Goal: Book appointment/travel/reservation

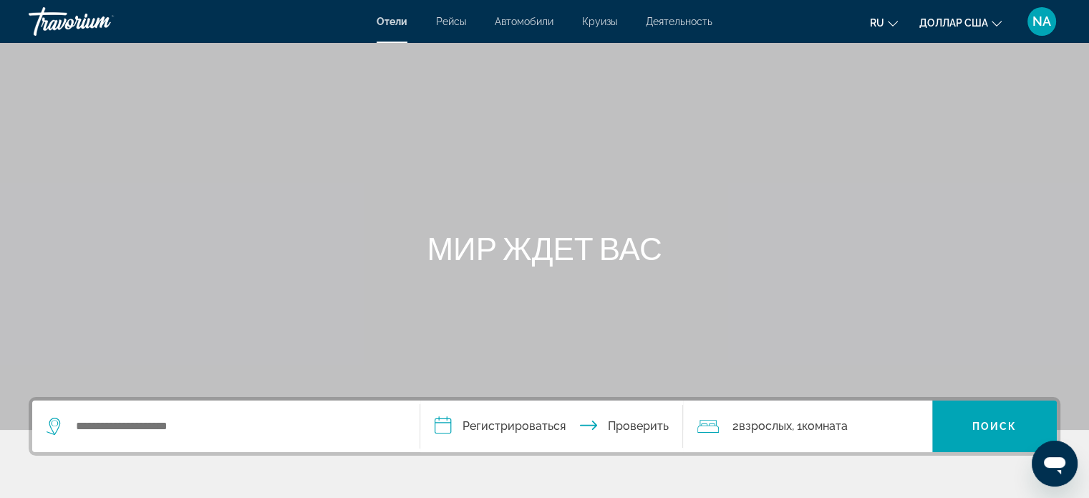
click at [364, 86] on div "Основное содержание" at bounding box center [544, 215] width 1089 height 430
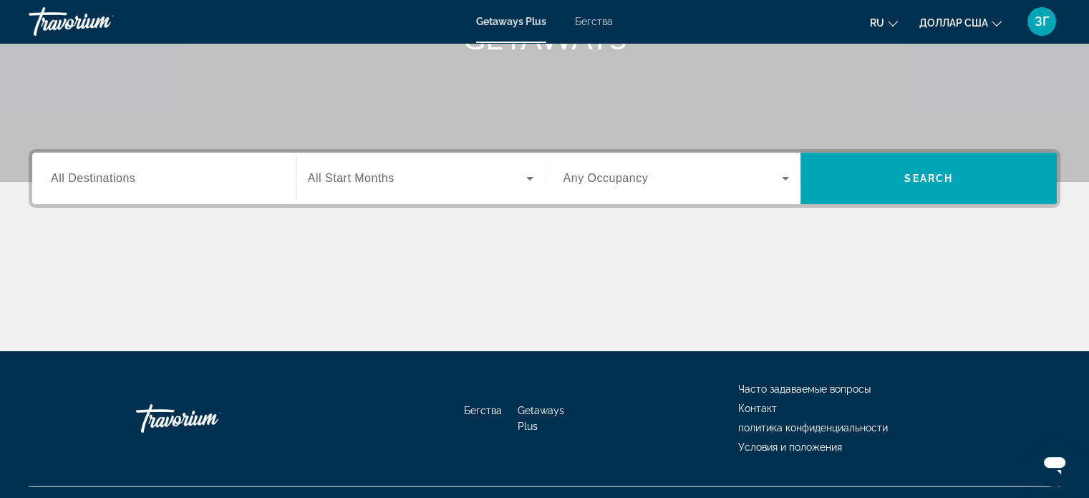
scroll to position [248, 0]
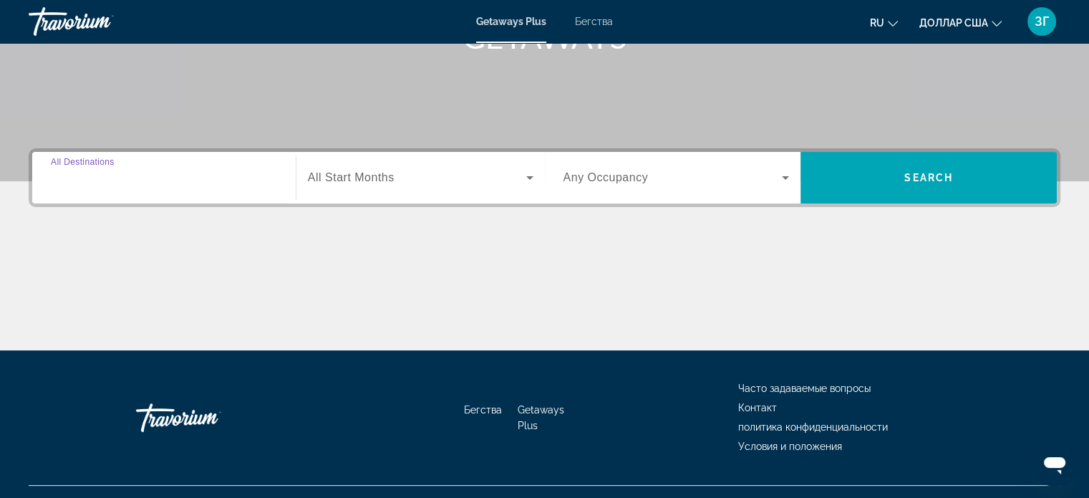
click at [162, 180] on input "Destination All Destinations" at bounding box center [164, 178] width 226 height 17
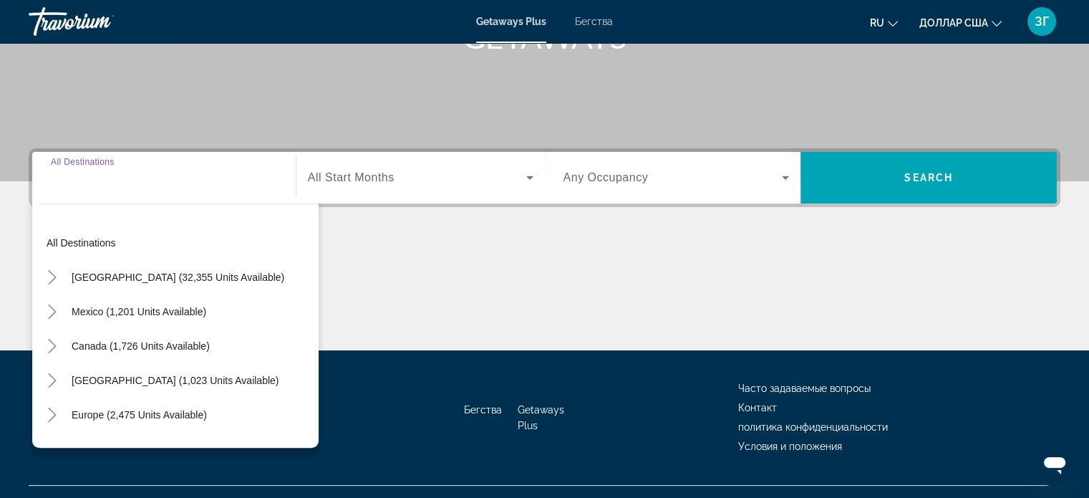
scroll to position [276, 0]
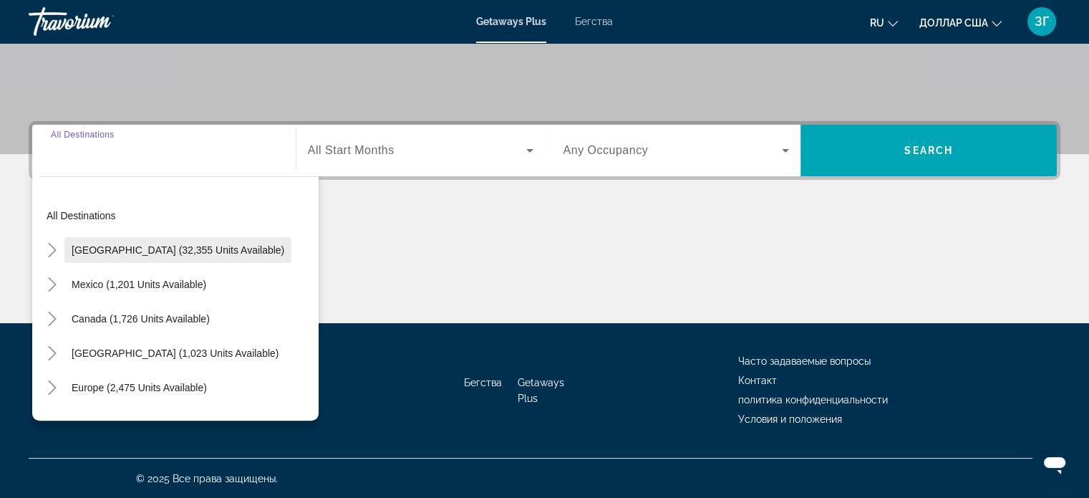
click at [155, 247] on span "United States (32,355 units available)" at bounding box center [178, 249] width 213 height 11
type input "**********"
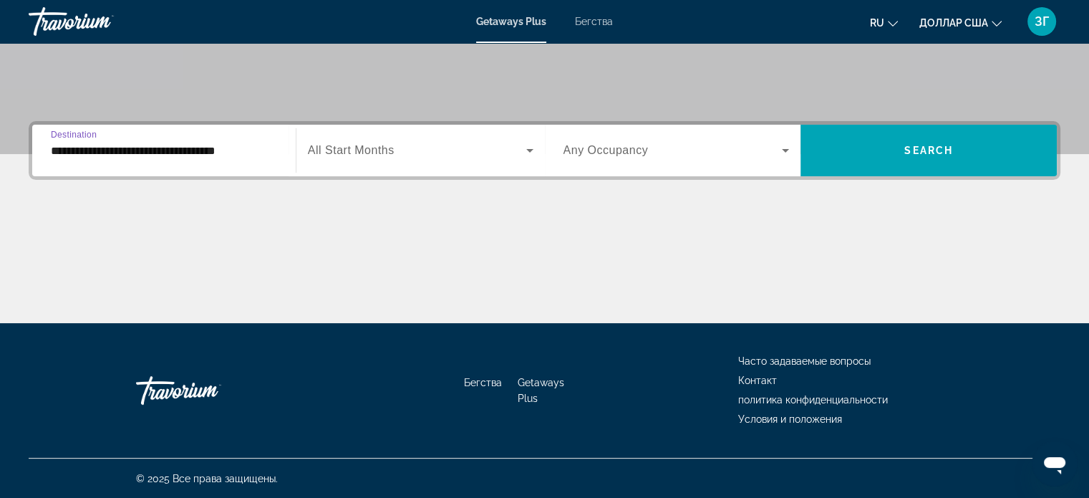
click at [525, 152] on icon "Виджет поиска" at bounding box center [529, 150] width 17 height 17
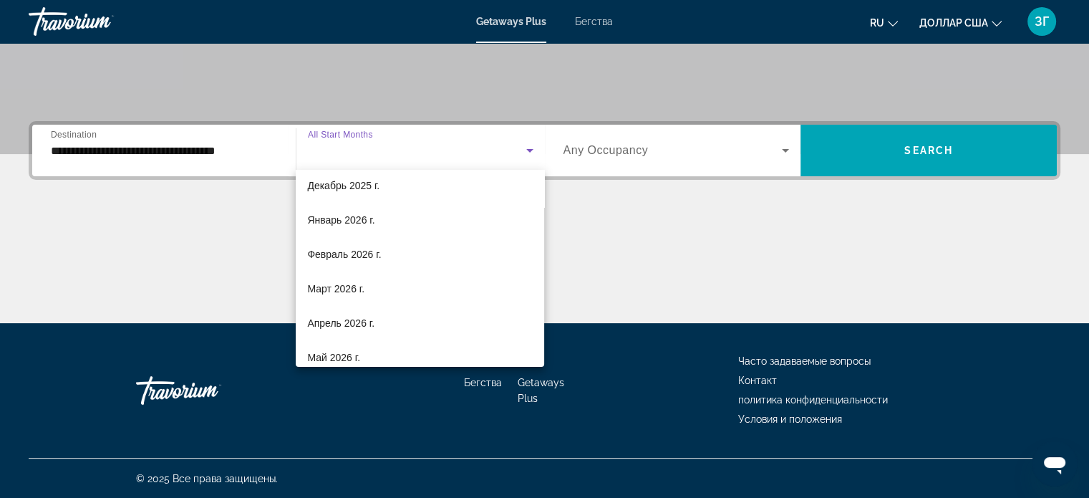
scroll to position [146, 0]
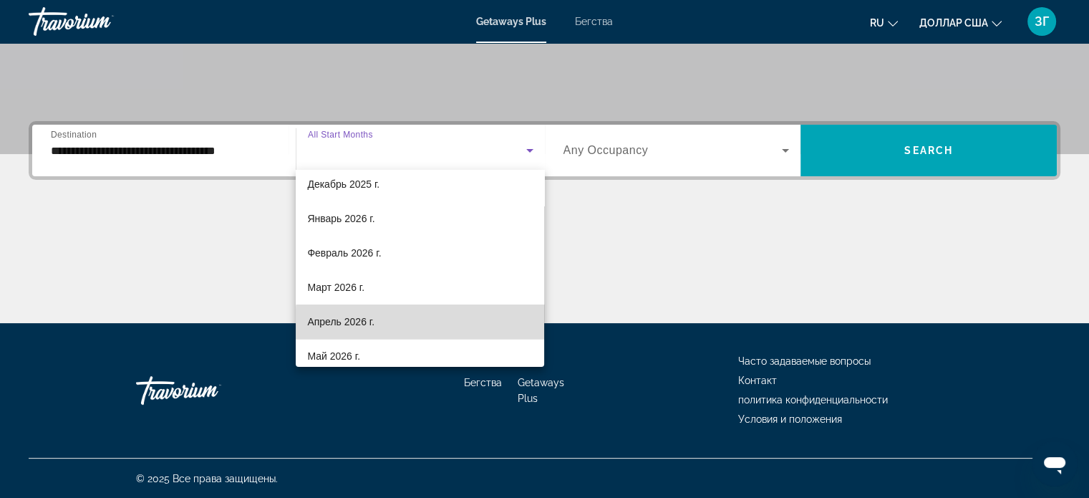
click at [455, 323] on mat-option "Апрель 2026 г." at bounding box center [420, 321] width 248 height 34
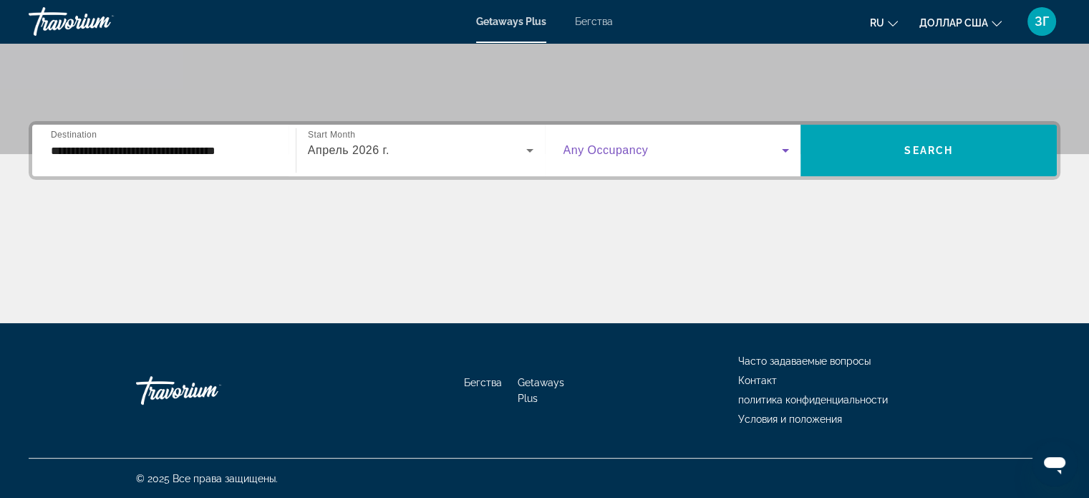
click at [784, 154] on icon "Виджет поиска" at bounding box center [785, 150] width 17 height 17
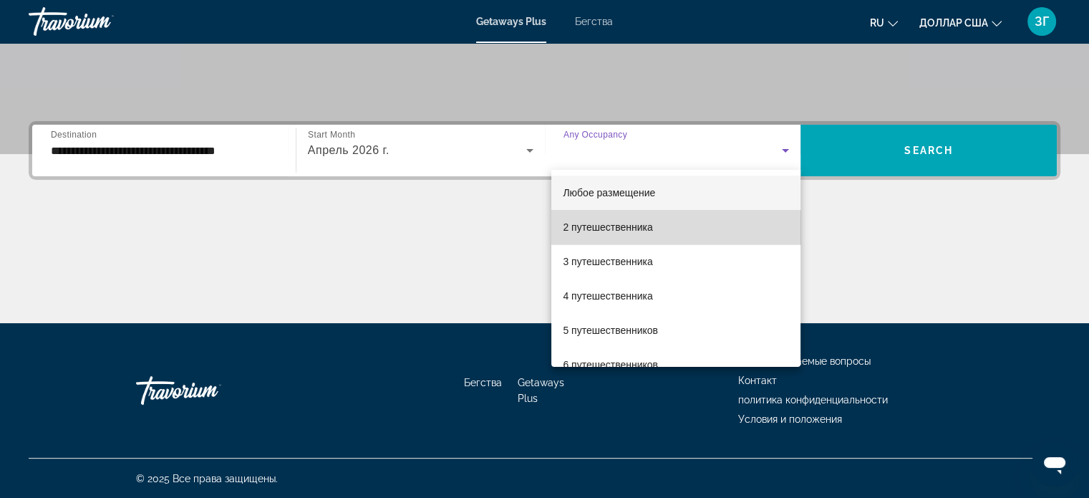
click at [756, 226] on mat-option "2 путешественника" at bounding box center [675, 227] width 249 height 34
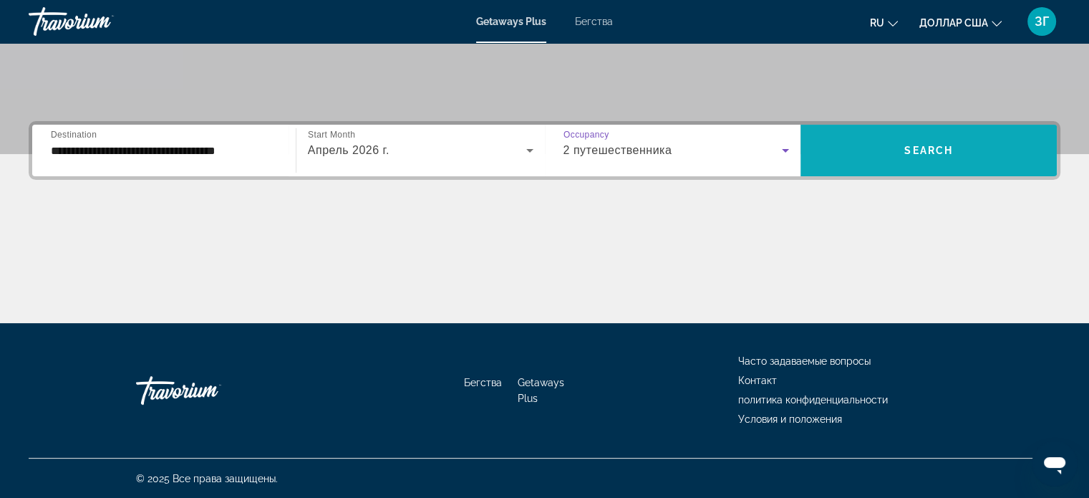
click at [863, 157] on span "Виджет поиска" at bounding box center [928, 150] width 256 height 34
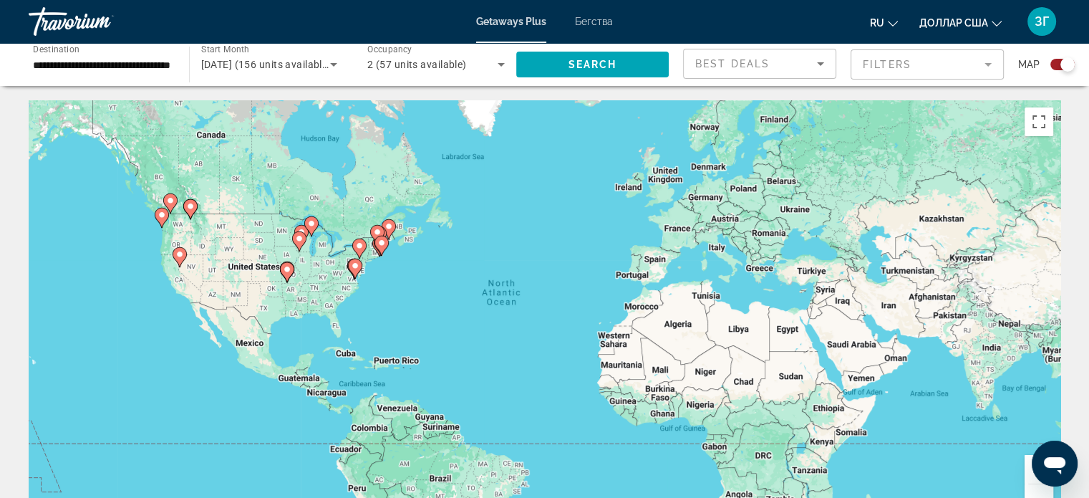
click at [376, 244] on icon "Основное содержание" at bounding box center [380, 245] width 13 height 19
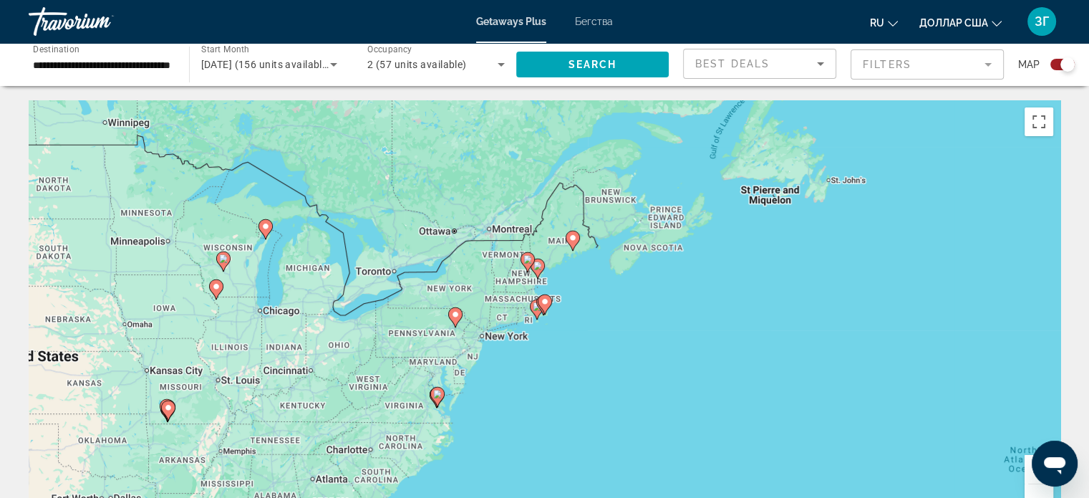
click at [435, 402] on icon "Основное содержание" at bounding box center [436, 396] width 13 height 19
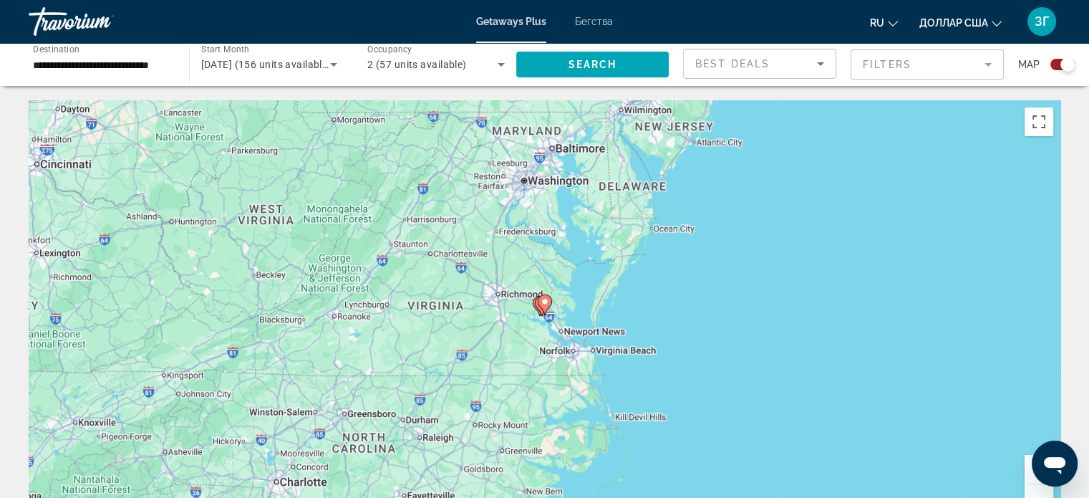
click at [546, 308] on icon "Основное содержание" at bounding box center [544, 304] width 13 height 19
type input "**********"
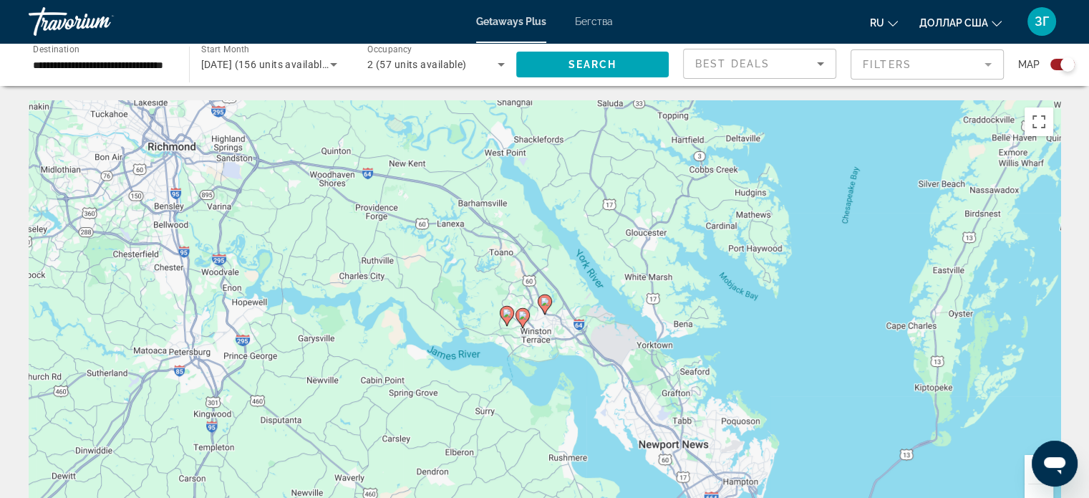
click at [523, 323] on icon "Основное содержание" at bounding box center [521, 318] width 13 height 19
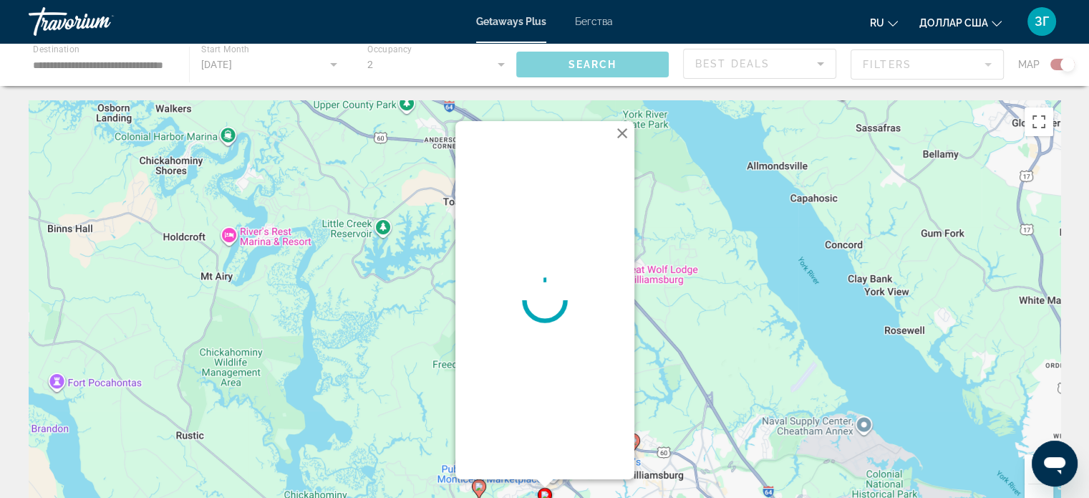
click at [622, 142] on button "Close" at bounding box center [621, 132] width 21 height 21
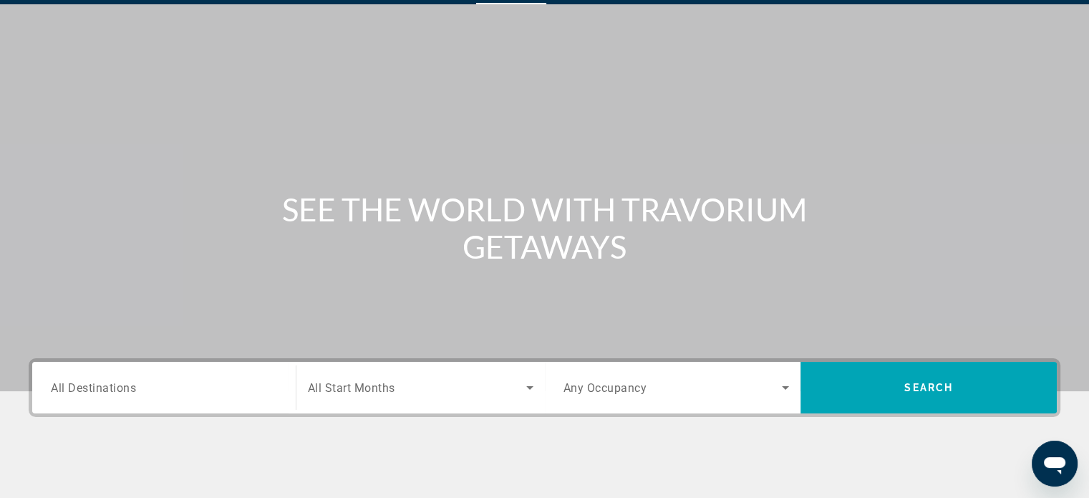
scroll to position [39, 0]
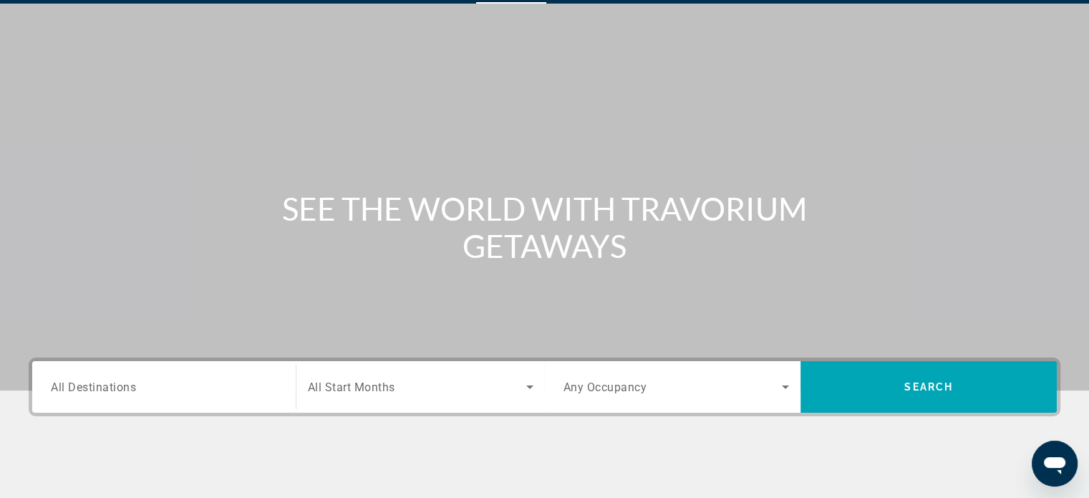
click at [165, 383] on input "Destination All Destinations" at bounding box center [164, 387] width 226 height 17
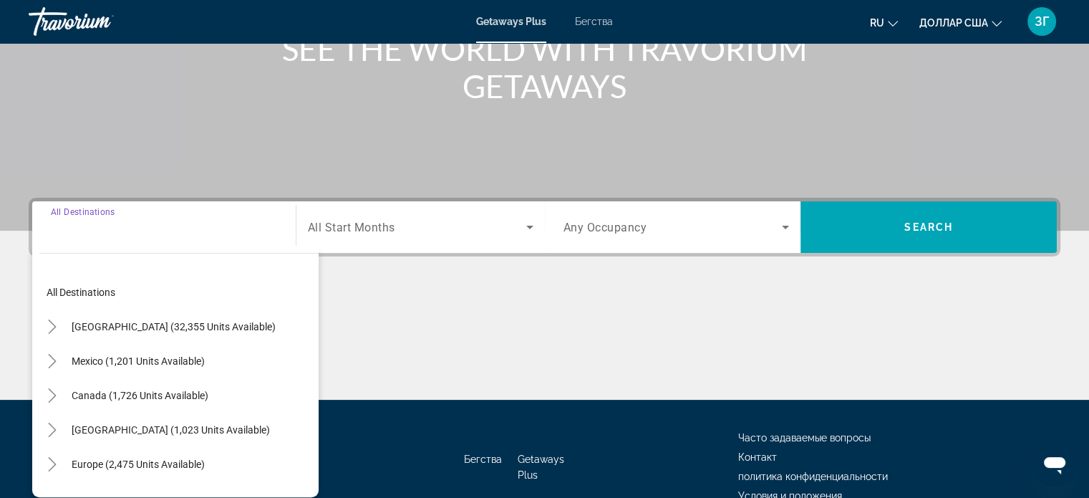
scroll to position [276, 0]
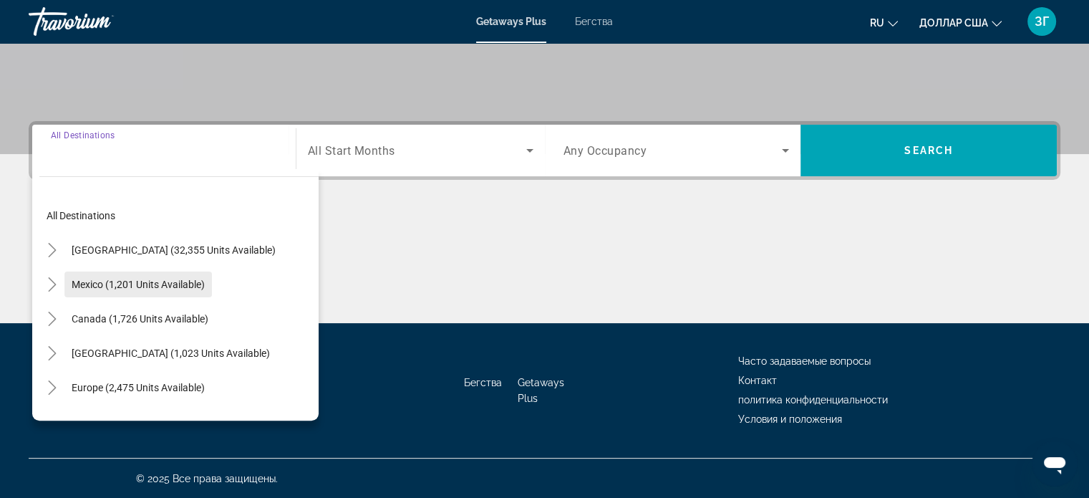
click at [112, 282] on span "Mexico (1,201 units available)" at bounding box center [138, 283] width 133 height 11
type input "**********"
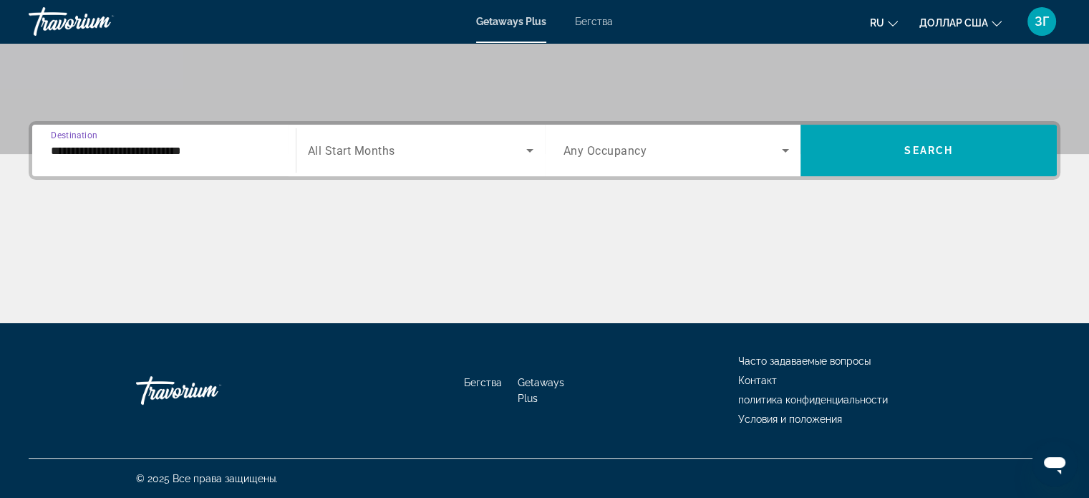
click at [527, 155] on icon "Search widget" at bounding box center [529, 150] width 17 height 17
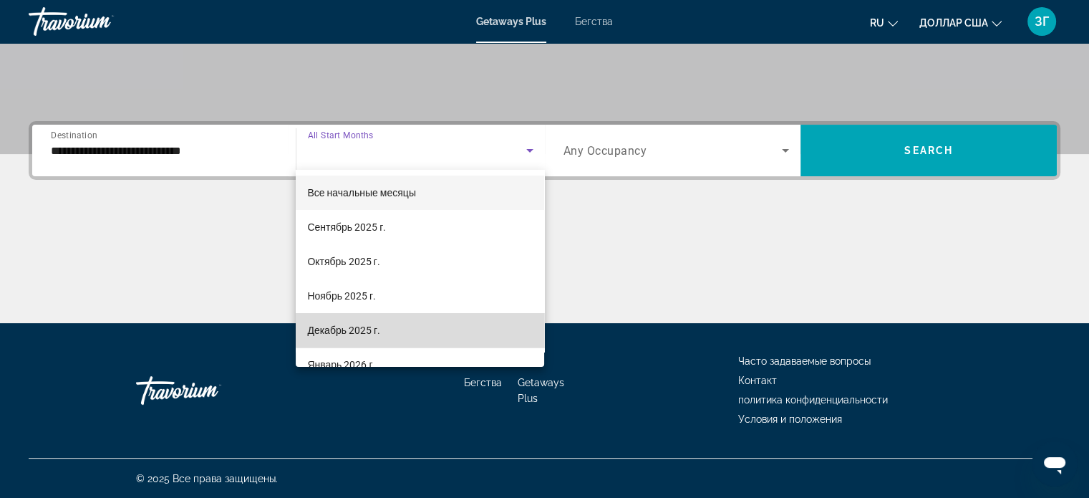
click at [479, 324] on mat-option "Декабрь 2025 г." at bounding box center [420, 330] width 248 height 34
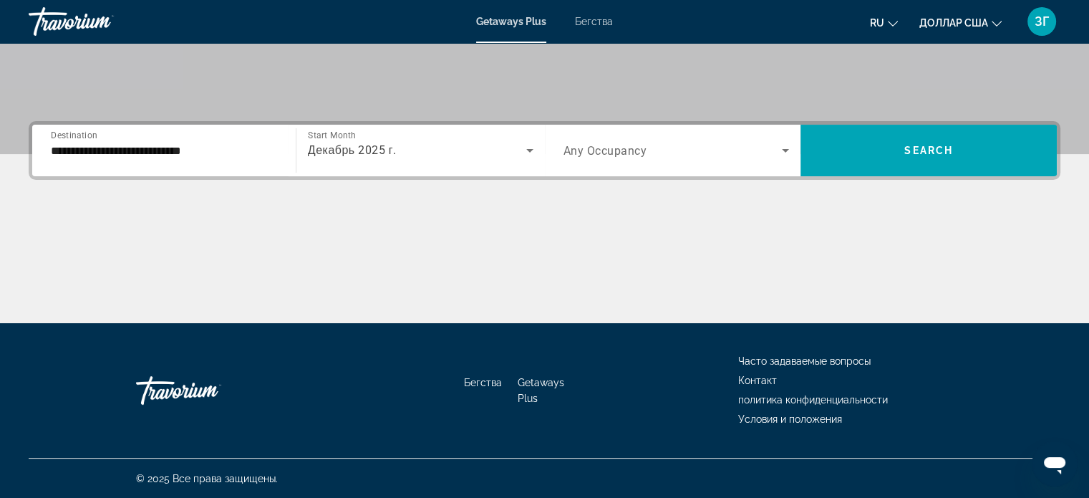
click at [783, 162] on div "Search widget" at bounding box center [676, 150] width 226 height 40
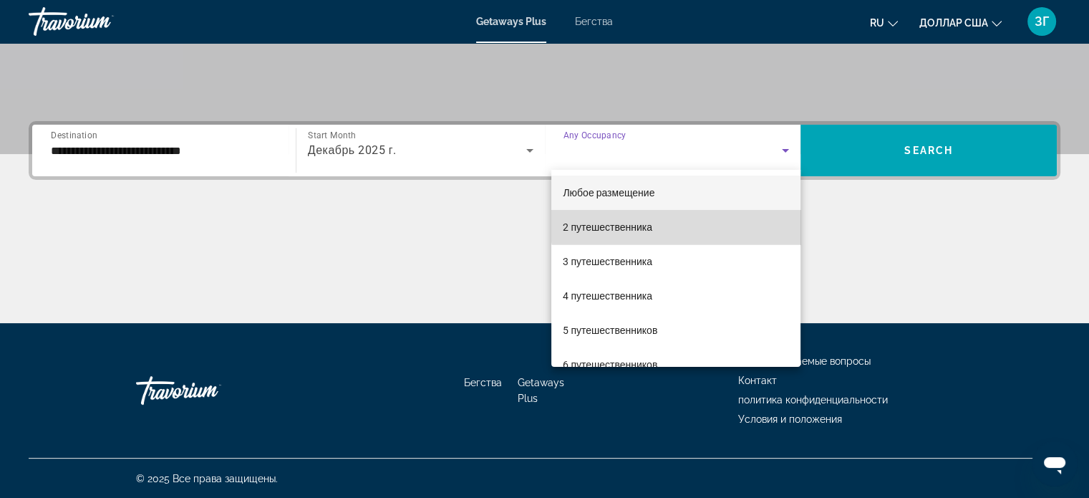
click at [737, 218] on mat-option "2 путешественника" at bounding box center [675, 227] width 249 height 34
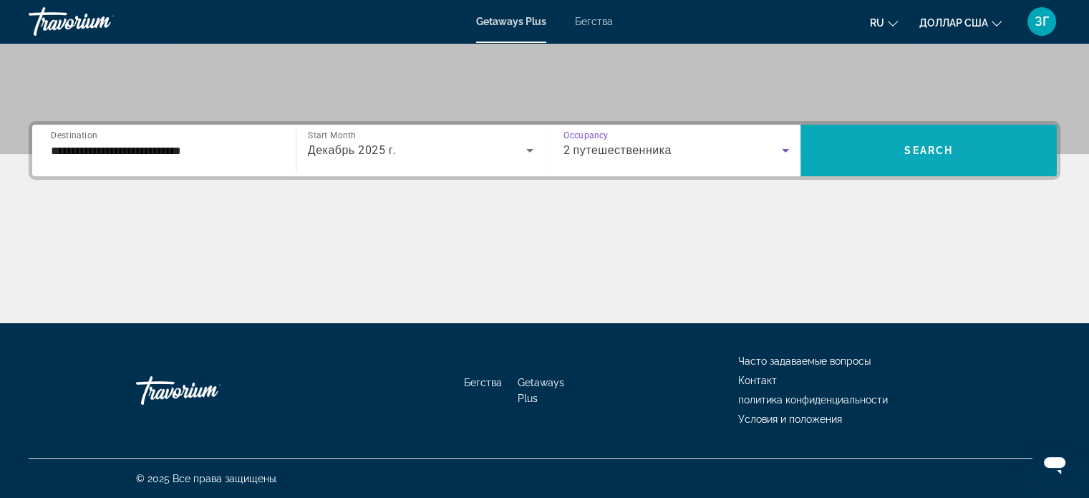
click at [840, 141] on span "Search widget" at bounding box center [928, 150] width 256 height 34
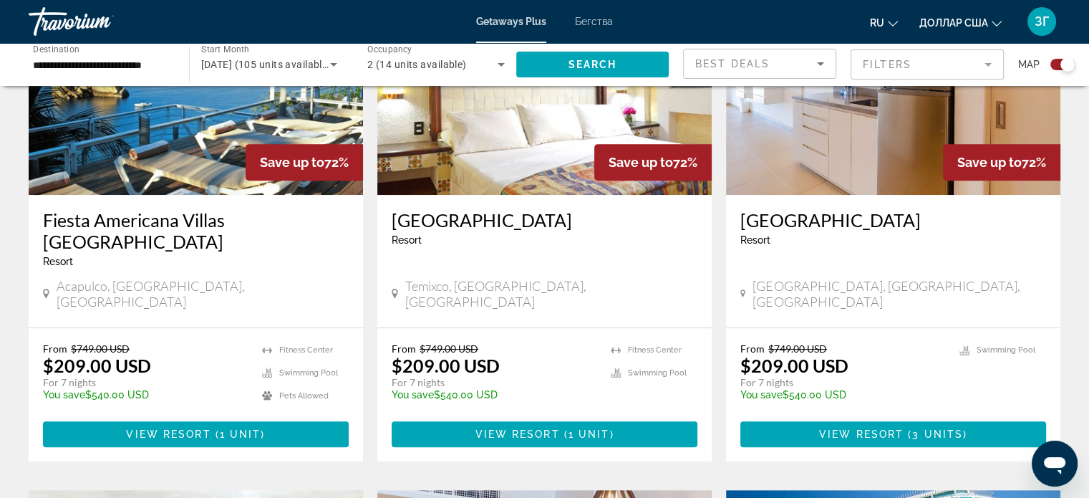
scroll to position [611, 0]
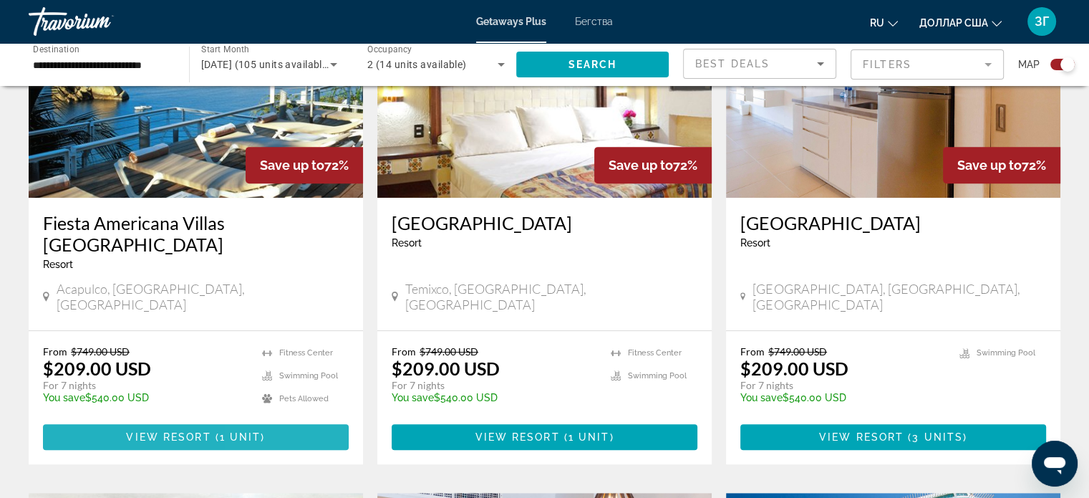
click at [279, 420] on span "Основное содержание" at bounding box center [196, 437] width 306 height 34
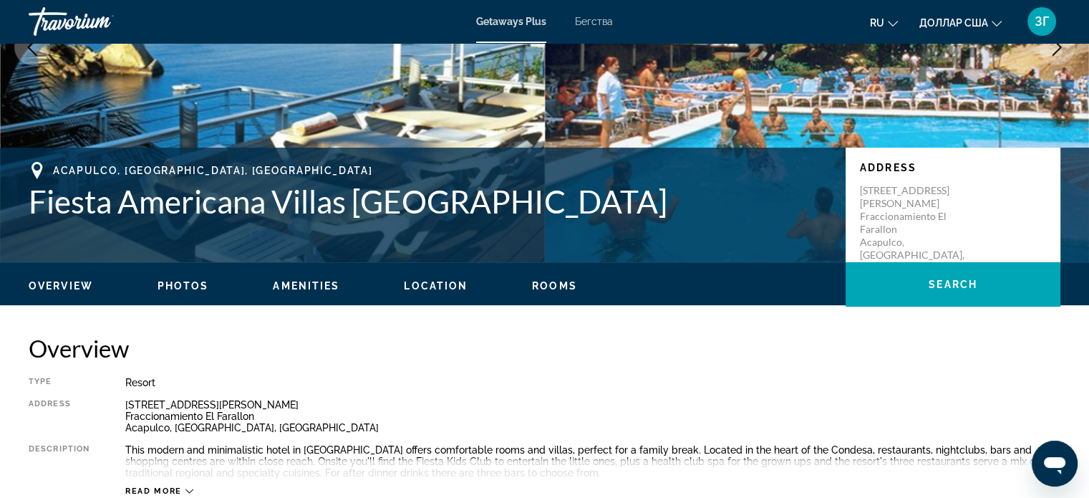
scroll to position [212, 0]
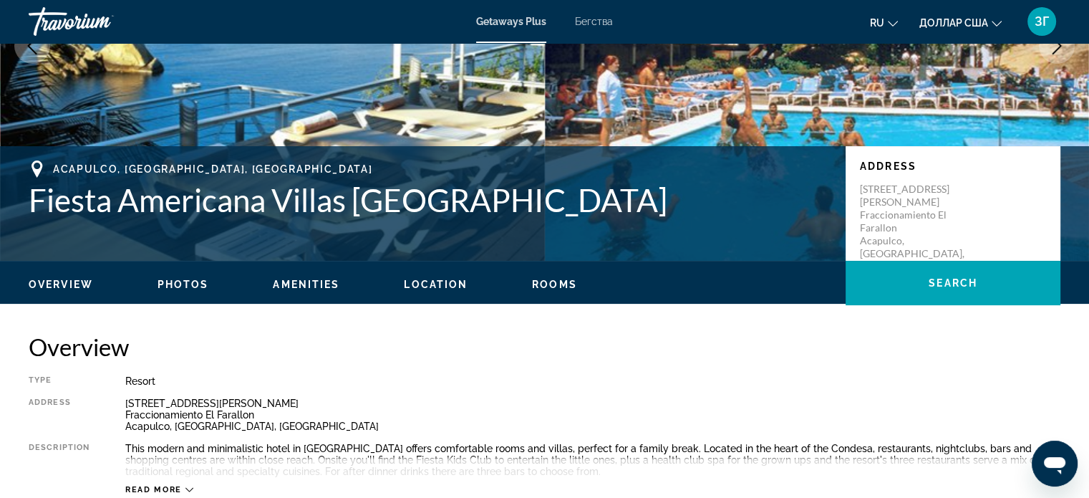
click at [182, 274] on div "Overview Photos Amenities Location Rooms Search" at bounding box center [544, 283] width 1089 height 44
click at [187, 281] on span "Photos" at bounding box center [184, 283] width 52 height 11
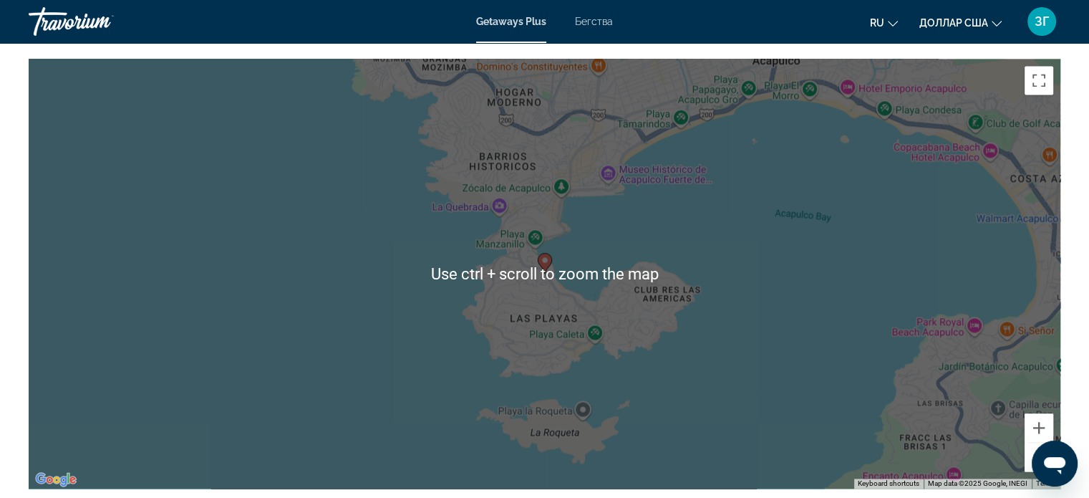
scroll to position [2000, 0]
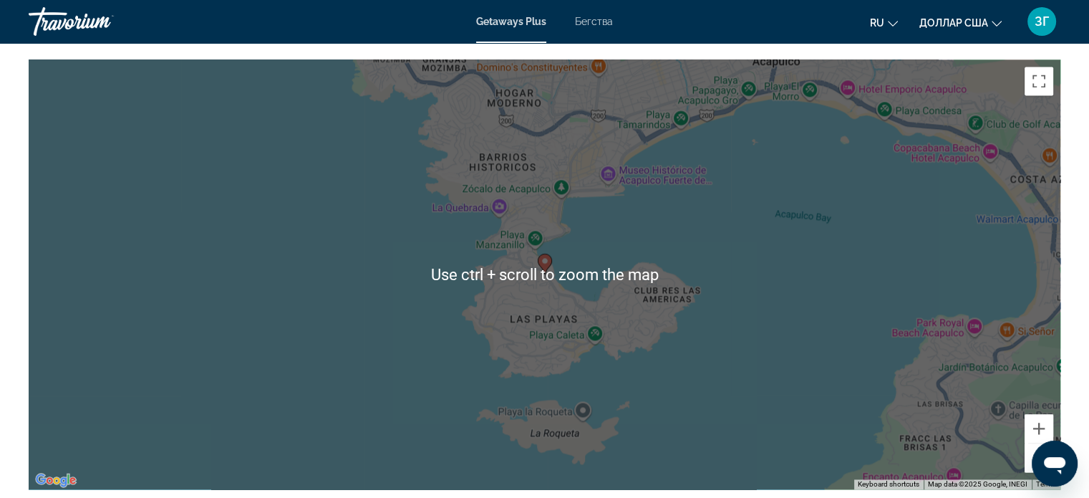
click at [450, 365] on div "To activate drag with keyboard, press Alt + Enter. Once in keyboard drag state,…" at bounding box center [545, 274] width 1032 height 430
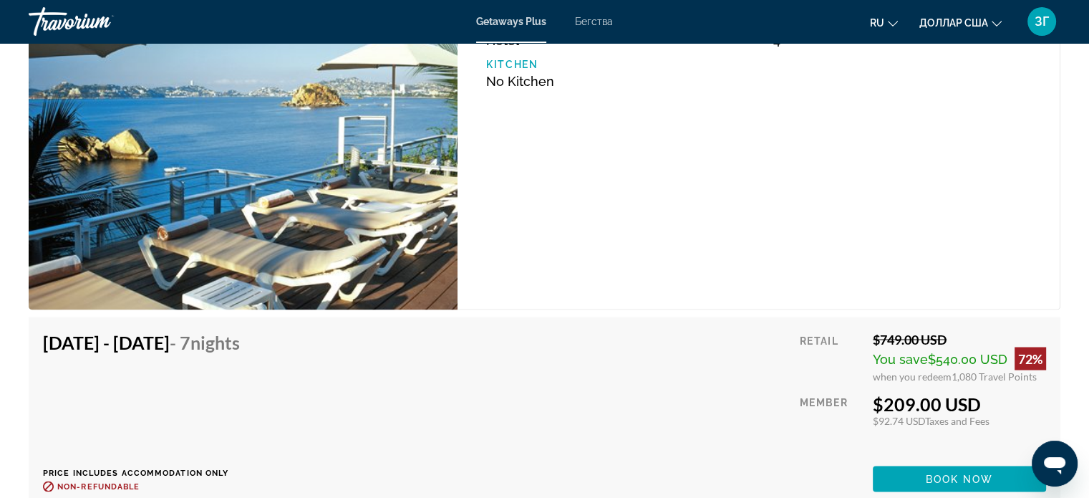
scroll to position [2595, 0]
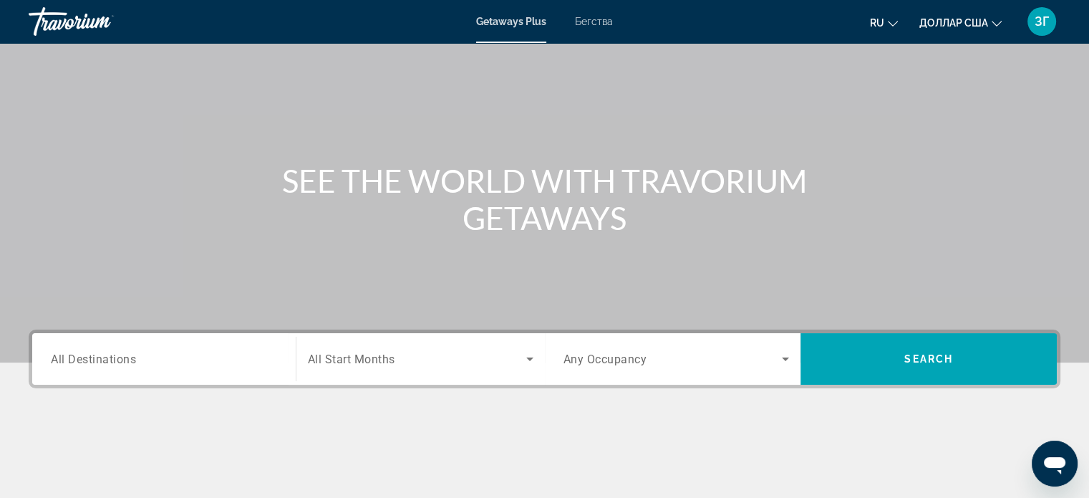
scroll to position [66, 0]
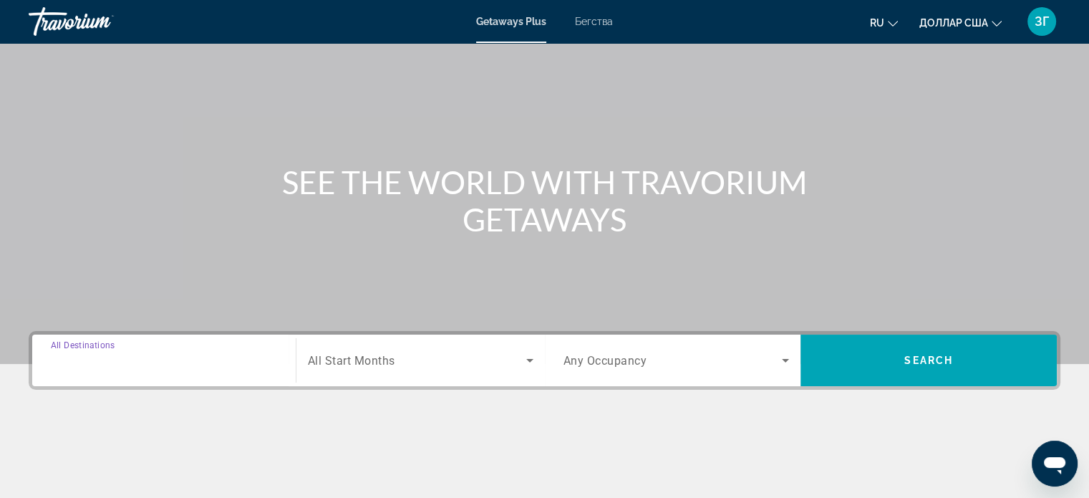
click at [152, 357] on input "Destination All Destinations" at bounding box center [164, 360] width 226 height 17
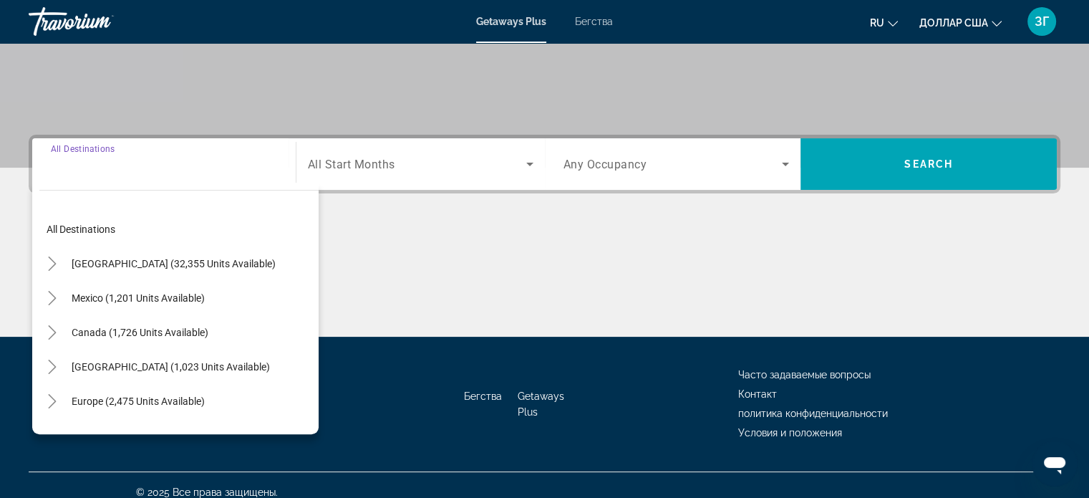
scroll to position [276, 0]
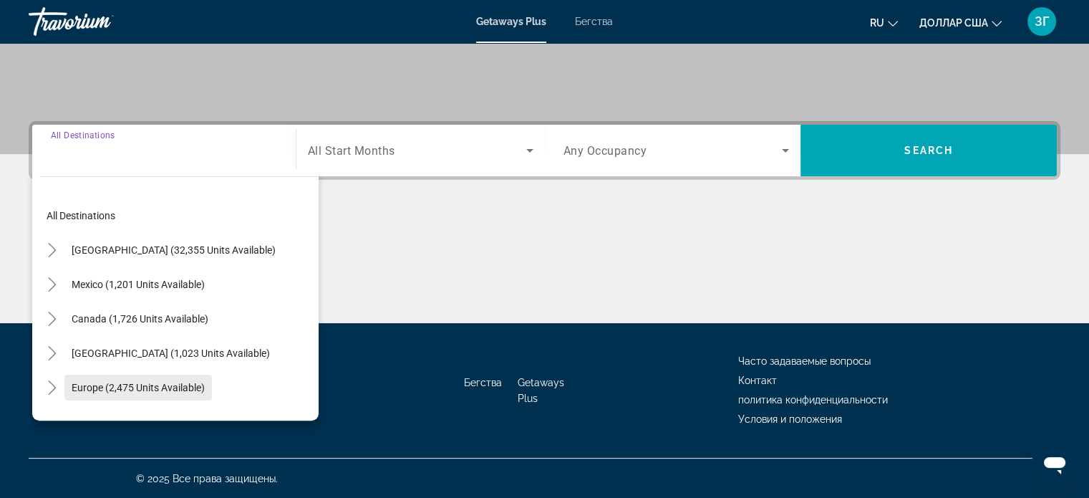
click at [168, 389] on span "Europe (2,475 units available)" at bounding box center [138, 387] width 133 height 11
type input "**********"
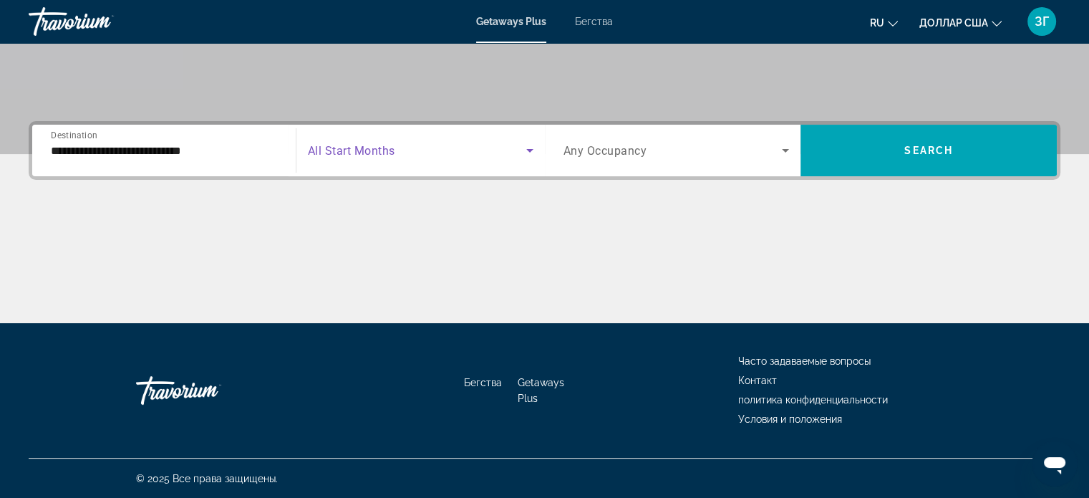
click at [533, 149] on icon "Search widget" at bounding box center [529, 150] width 17 height 17
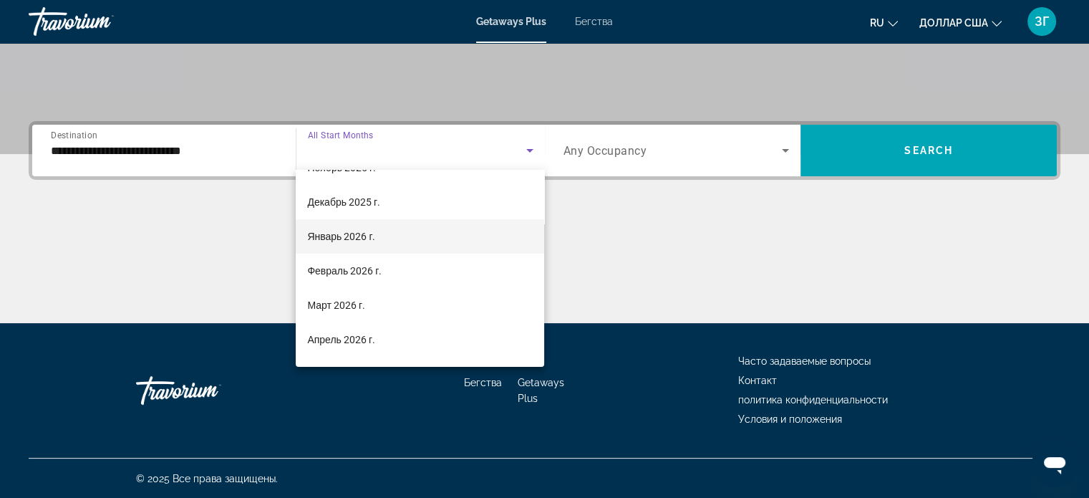
scroll to position [129, 0]
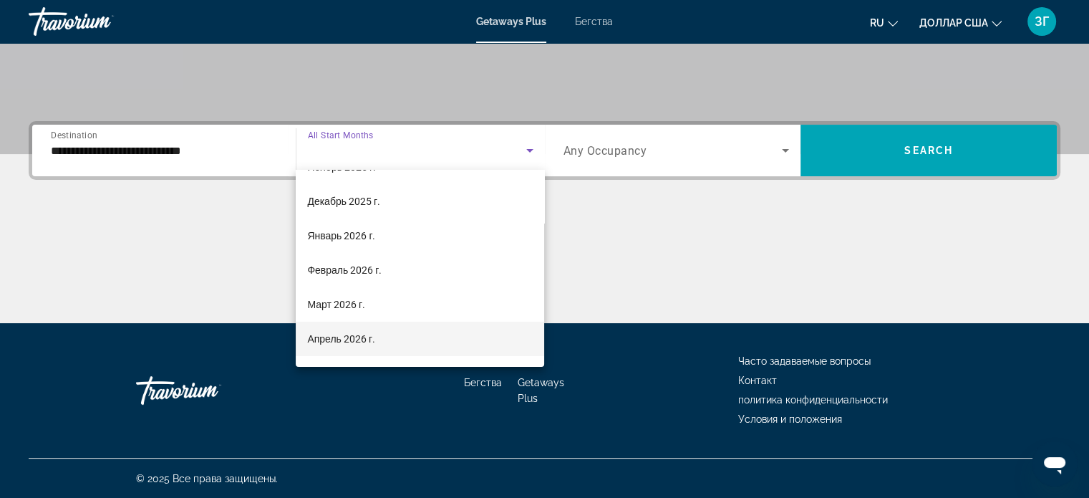
click at [438, 337] on mat-option "Апрель 2026 г." at bounding box center [420, 338] width 248 height 34
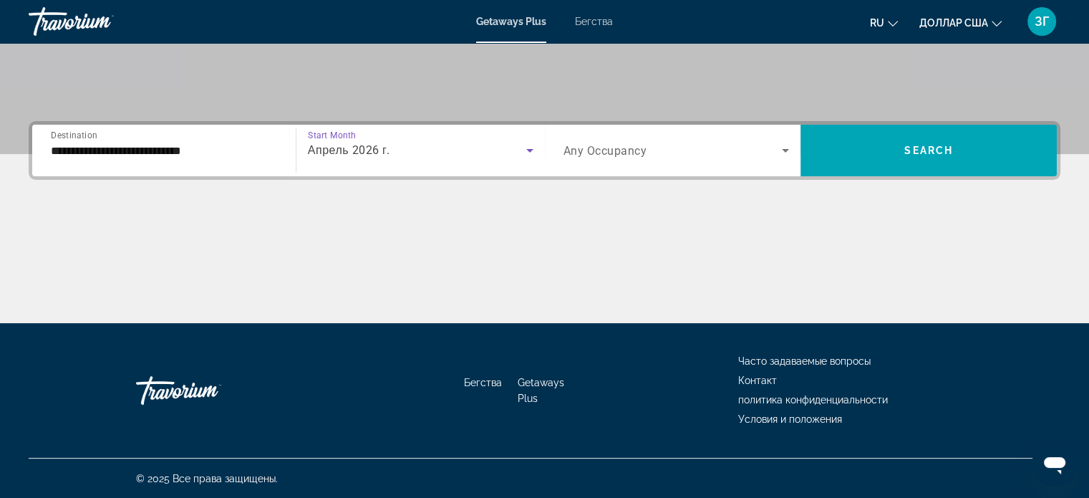
click at [787, 151] on icon "Search widget" at bounding box center [785, 150] width 17 height 17
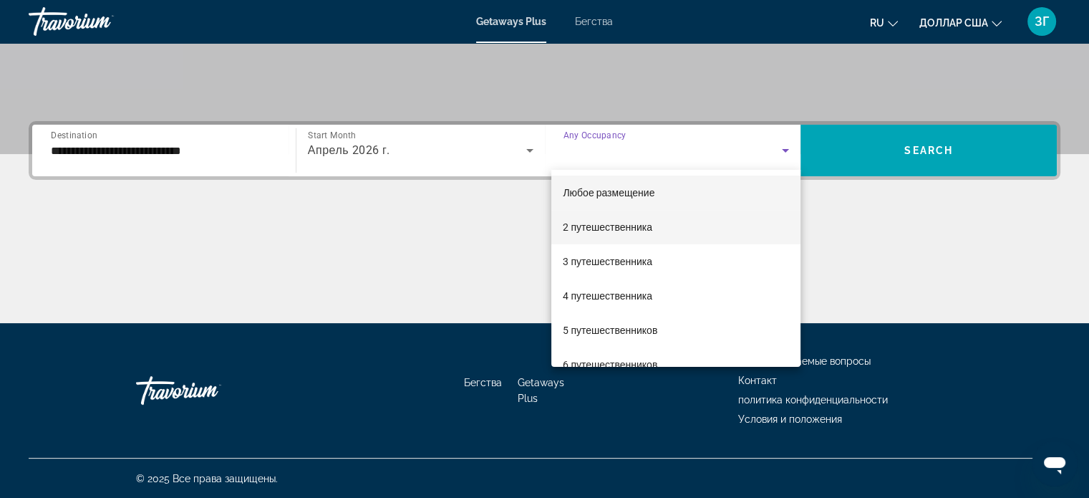
click at [730, 235] on mat-option "2 путешественника" at bounding box center [675, 227] width 249 height 34
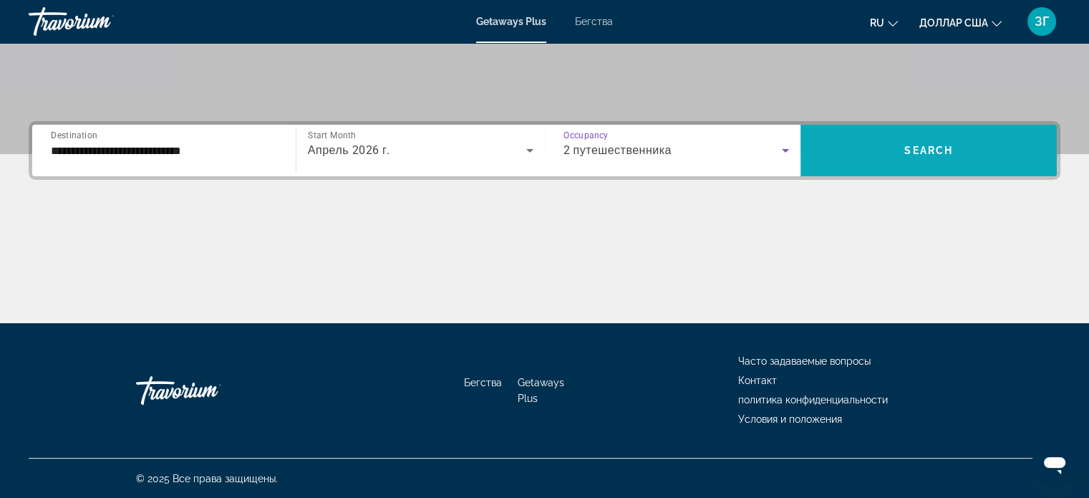
click at [881, 154] on span "Search widget" at bounding box center [928, 150] width 256 height 34
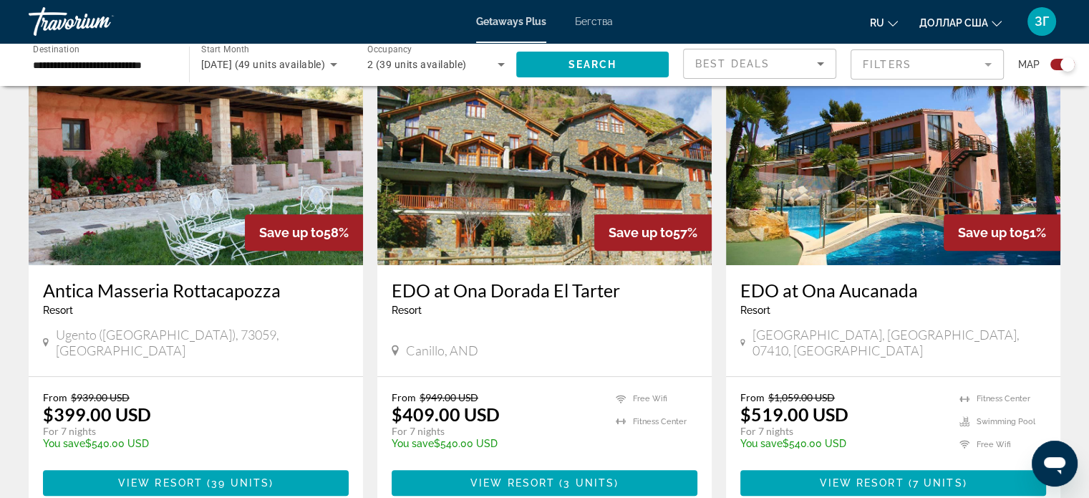
scroll to position [541, 0]
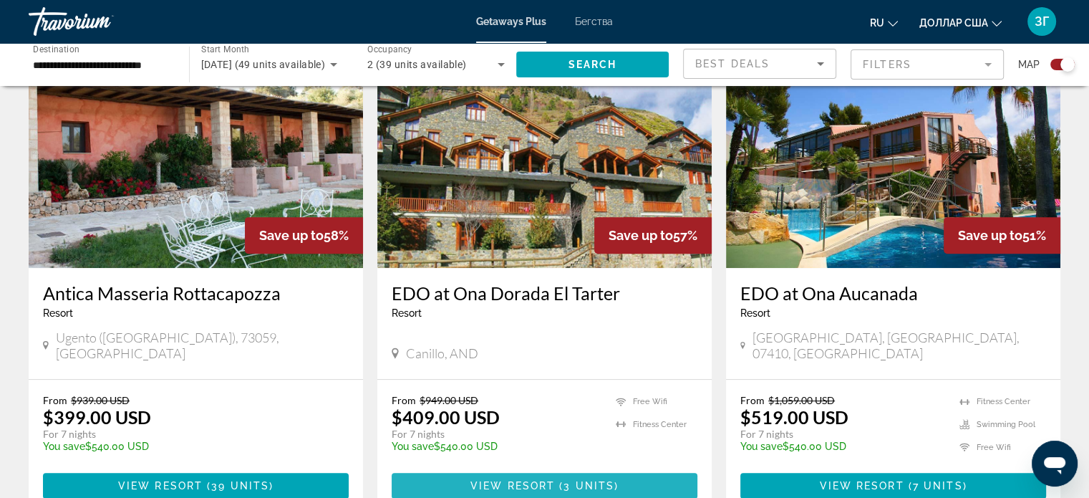
click at [520, 480] on span "View Resort" at bounding box center [512, 485] width 84 height 11
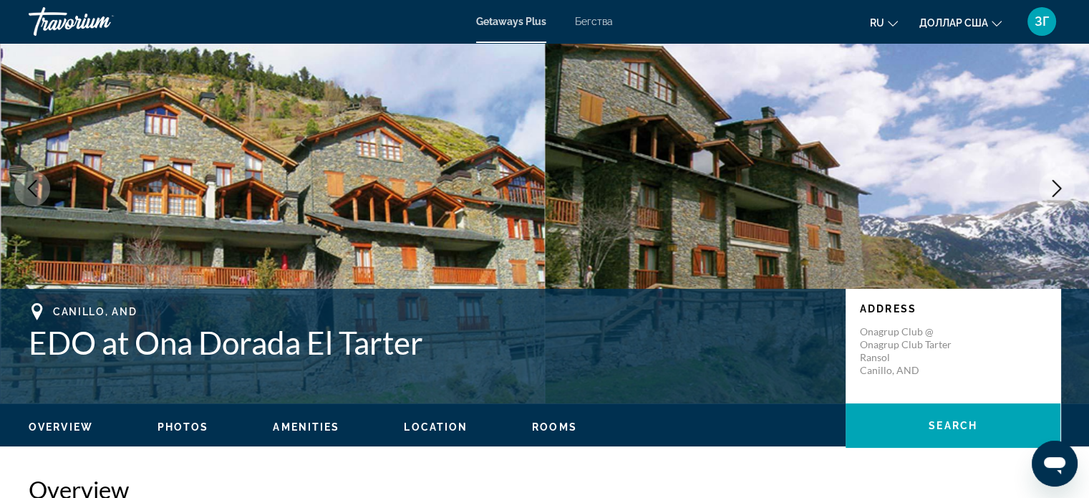
scroll to position [71, 0]
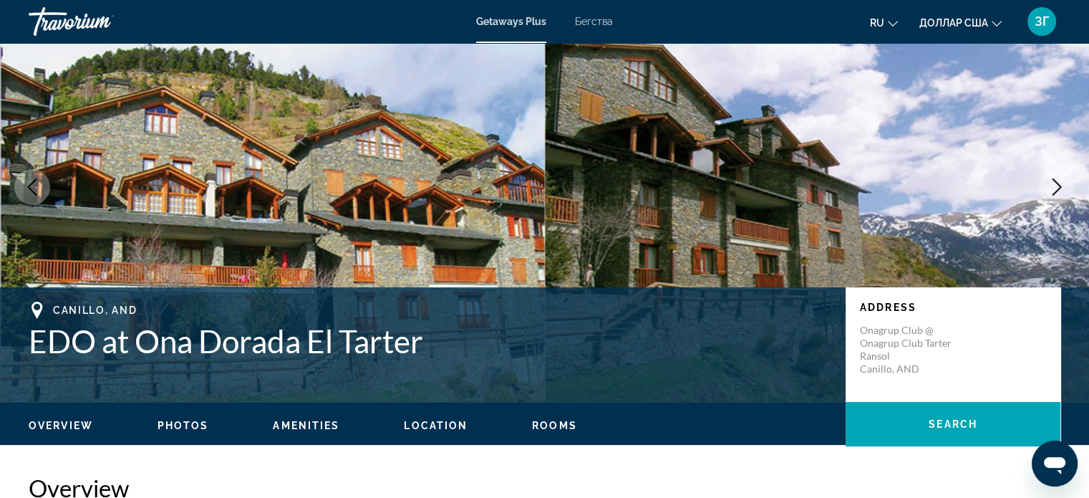
click at [196, 420] on span "Photos" at bounding box center [184, 425] width 52 height 11
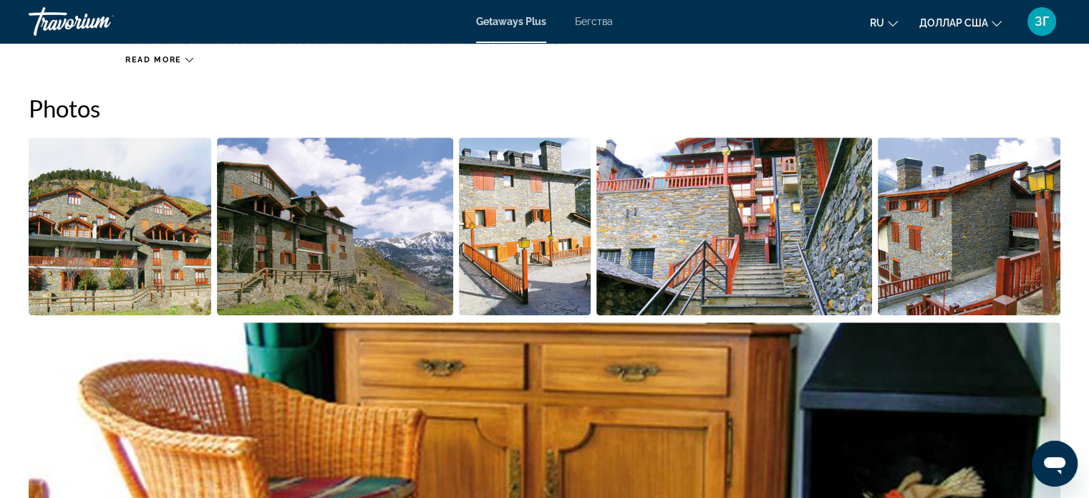
scroll to position [649, 0]
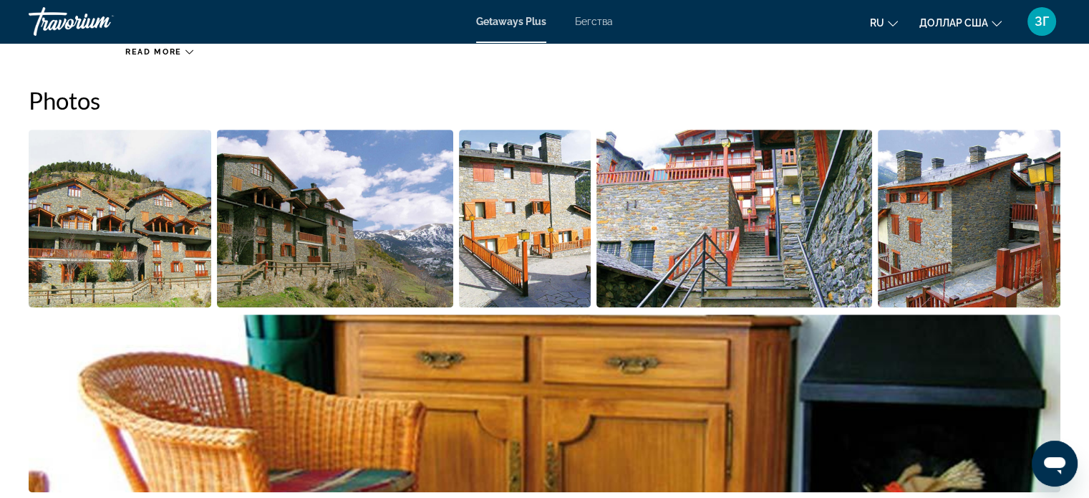
click at [153, 238] on img "Open full-screen image slider" at bounding box center [120, 219] width 183 height 178
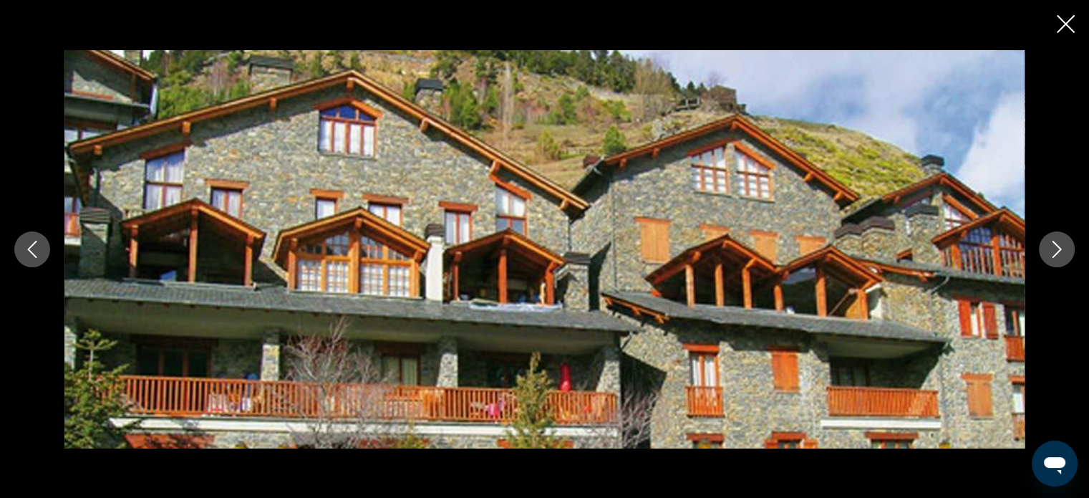
click at [153, 238] on img "Основное содержание" at bounding box center [544, 249] width 960 height 398
click at [1045, 251] on button "Next image" at bounding box center [1057, 249] width 36 height 36
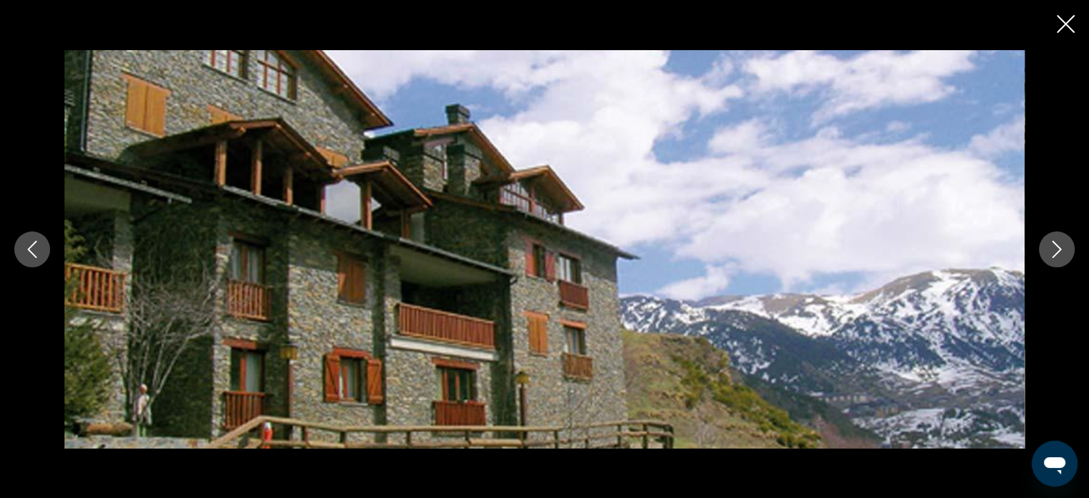
click at [1044, 251] on button "Next image" at bounding box center [1057, 249] width 36 height 36
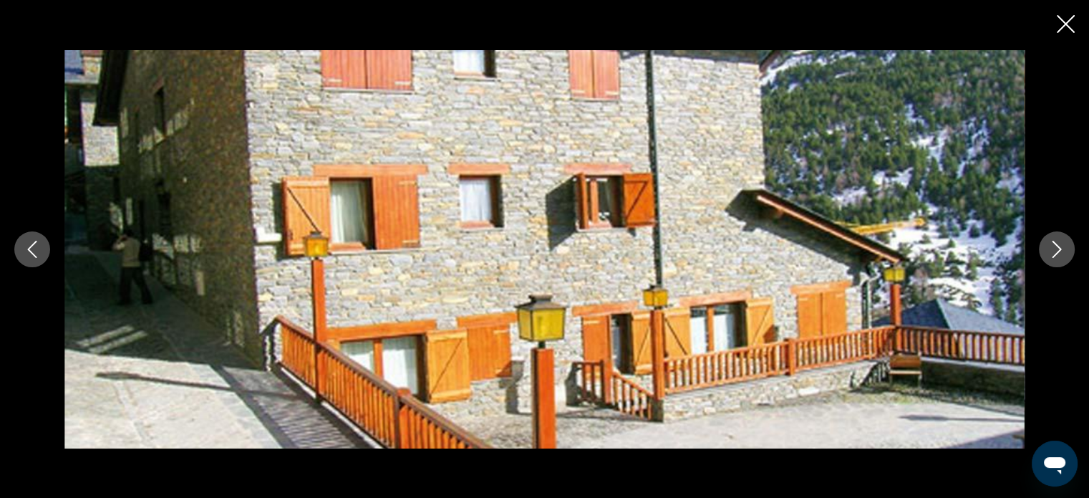
click at [1044, 250] on button "Next image" at bounding box center [1057, 249] width 36 height 36
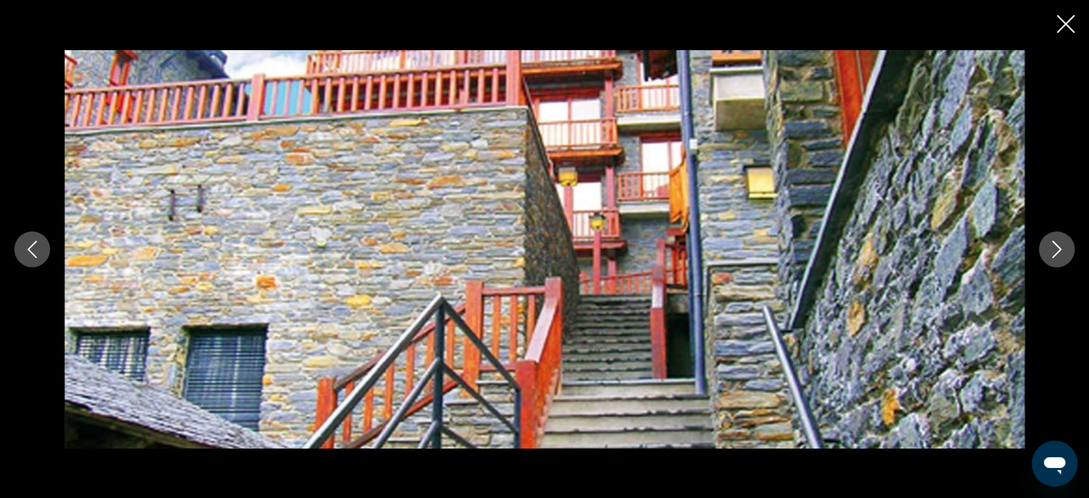
click at [1044, 250] on button "Next image" at bounding box center [1057, 249] width 36 height 36
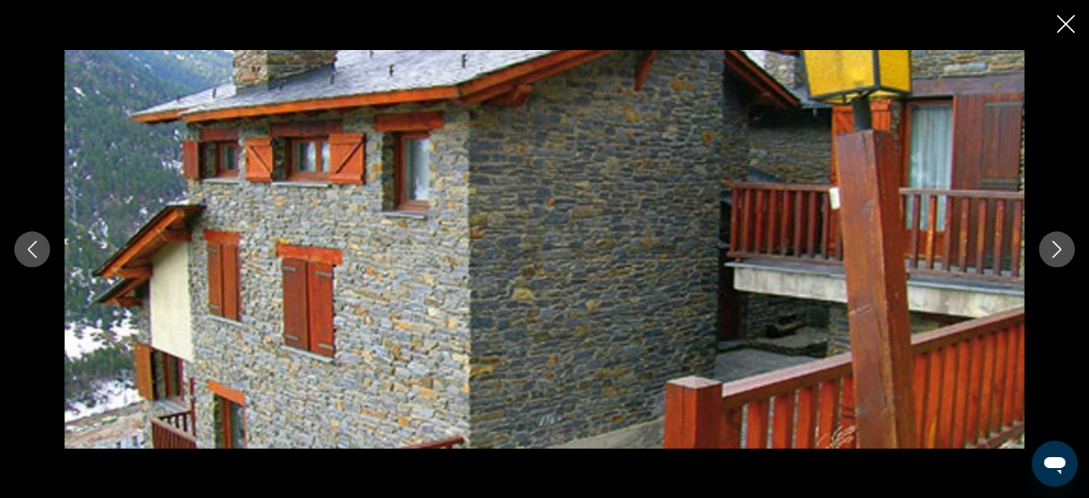
click at [1044, 250] on button "Next image" at bounding box center [1057, 249] width 36 height 36
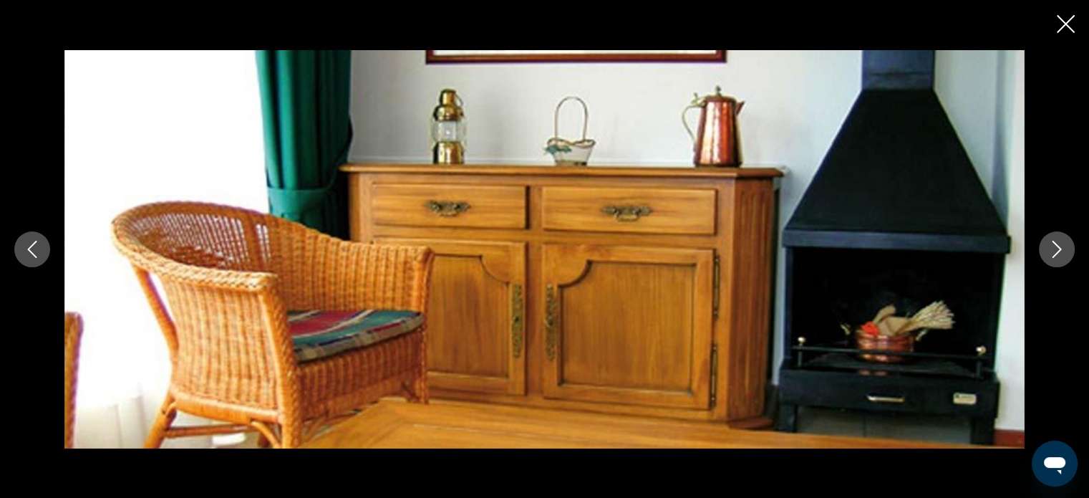
click at [1044, 250] on button "Next image" at bounding box center [1057, 249] width 36 height 36
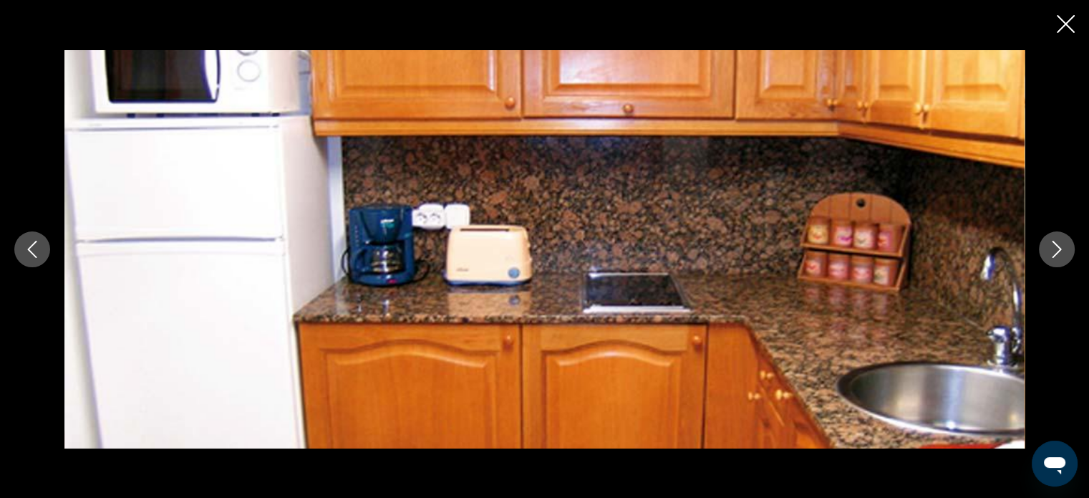
click at [1044, 250] on button "Next image" at bounding box center [1057, 249] width 36 height 36
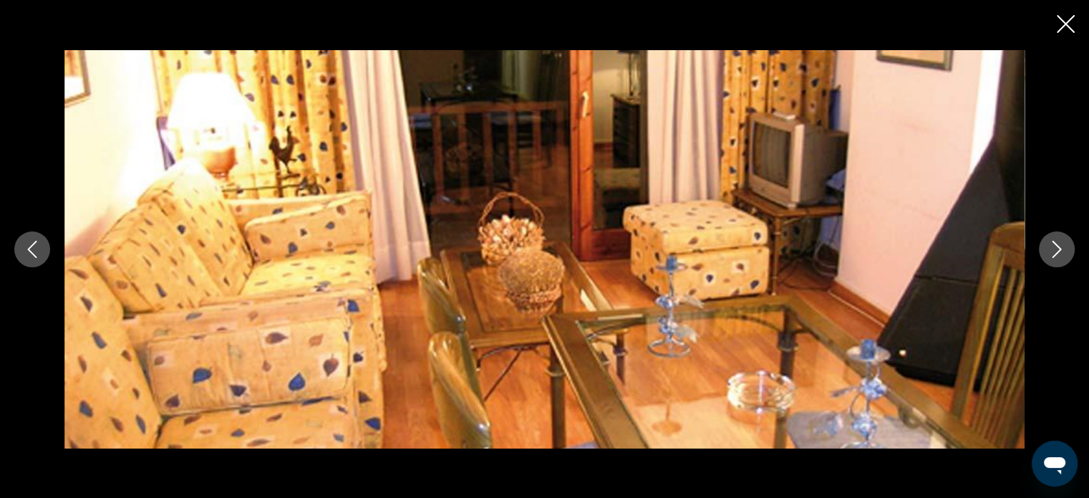
click at [1044, 250] on button "Next image" at bounding box center [1057, 249] width 36 height 36
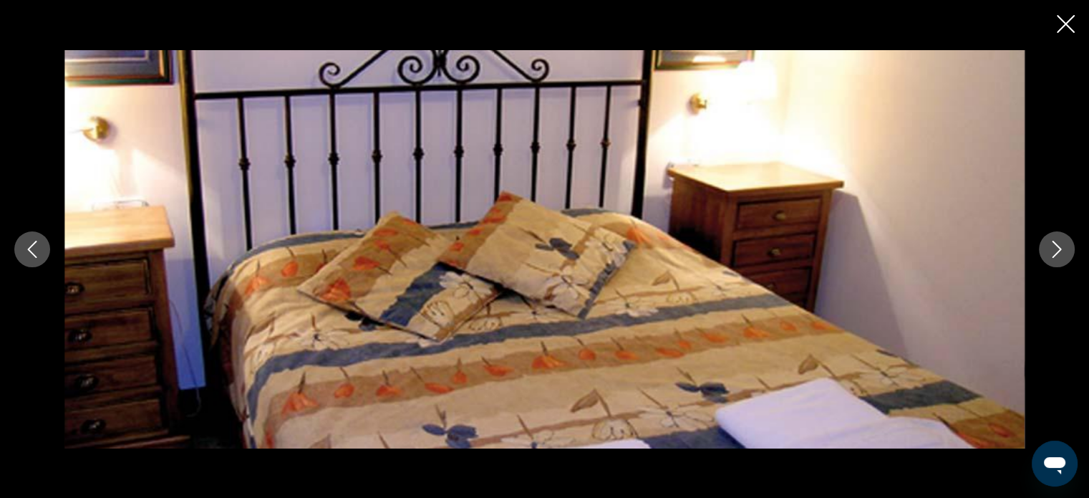
click at [1044, 250] on button "Next image" at bounding box center [1057, 249] width 36 height 36
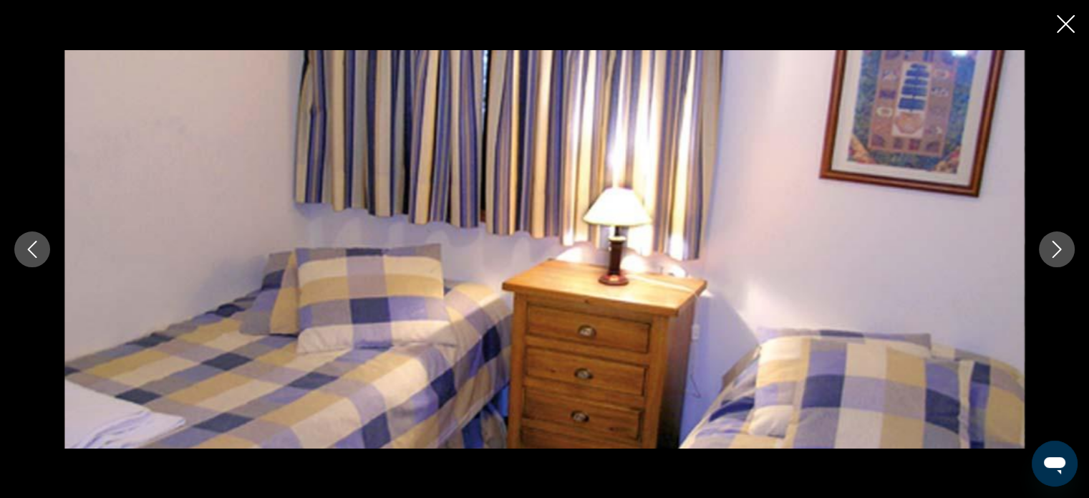
click at [1044, 250] on button "Next image" at bounding box center [1057, 249] width 36 height 36
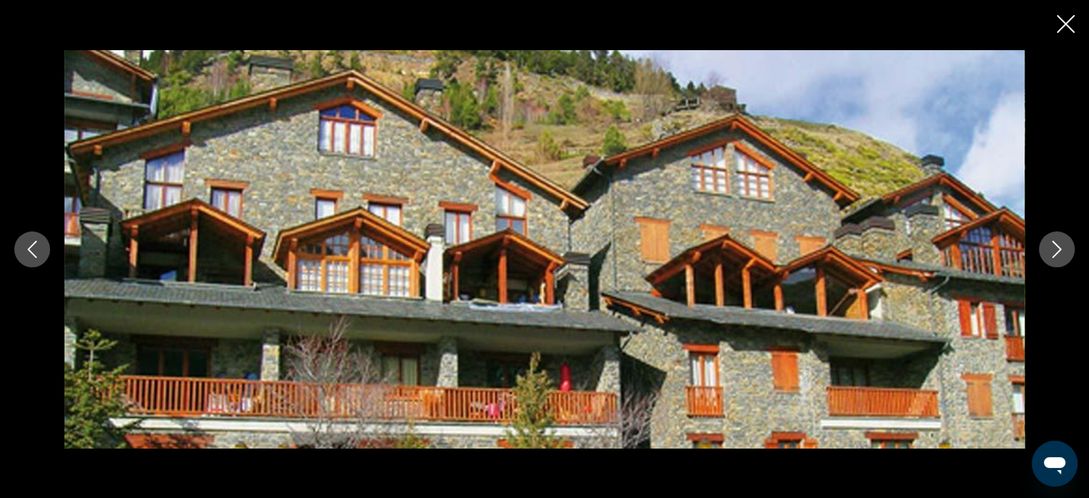
click at [1044, 250] on button "Next image" at bounding box center [1057, 249] width 36 height 36
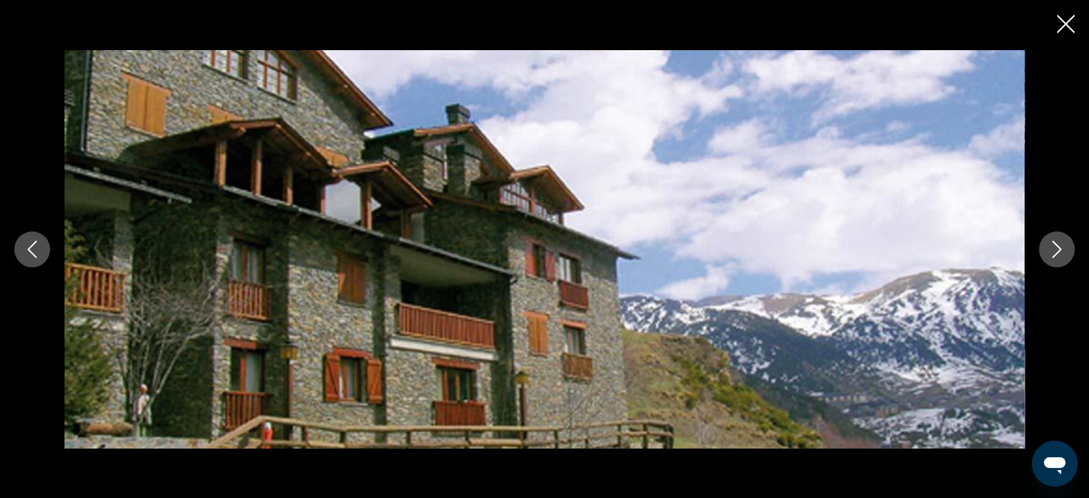
click at [1066, 24] on icon "Close slideshow" at bounding box center [1066, 24] width 18 height 18
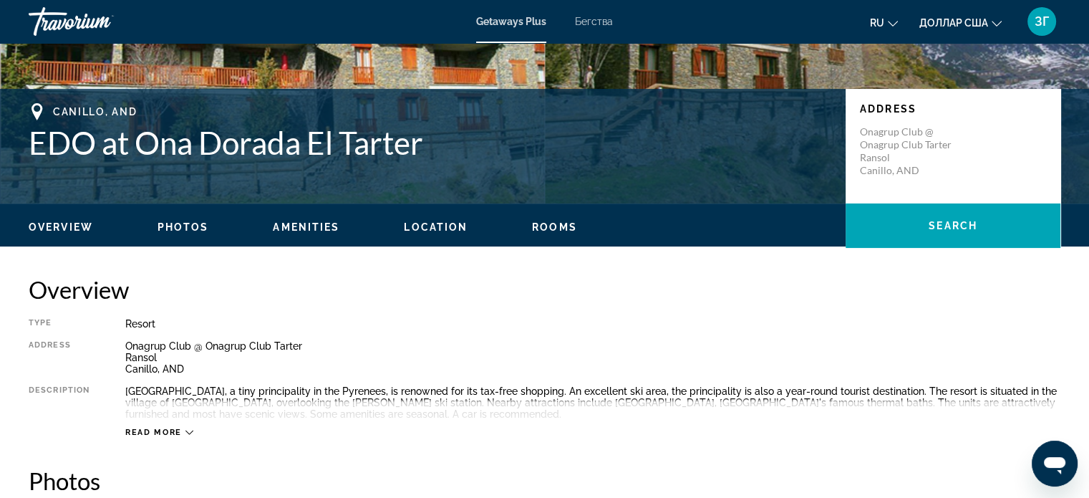
scroll to position [269, 0]
click at [438, 226] on span "Location" at bounding box center [436, 226] width 64 height 11
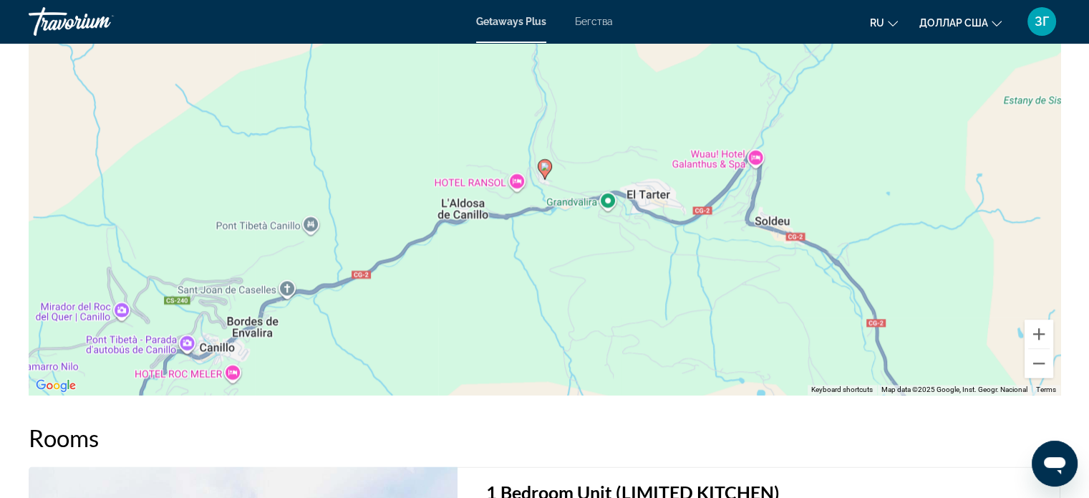
scroll to position [1935, 0]
